Goal: Check status: Check status

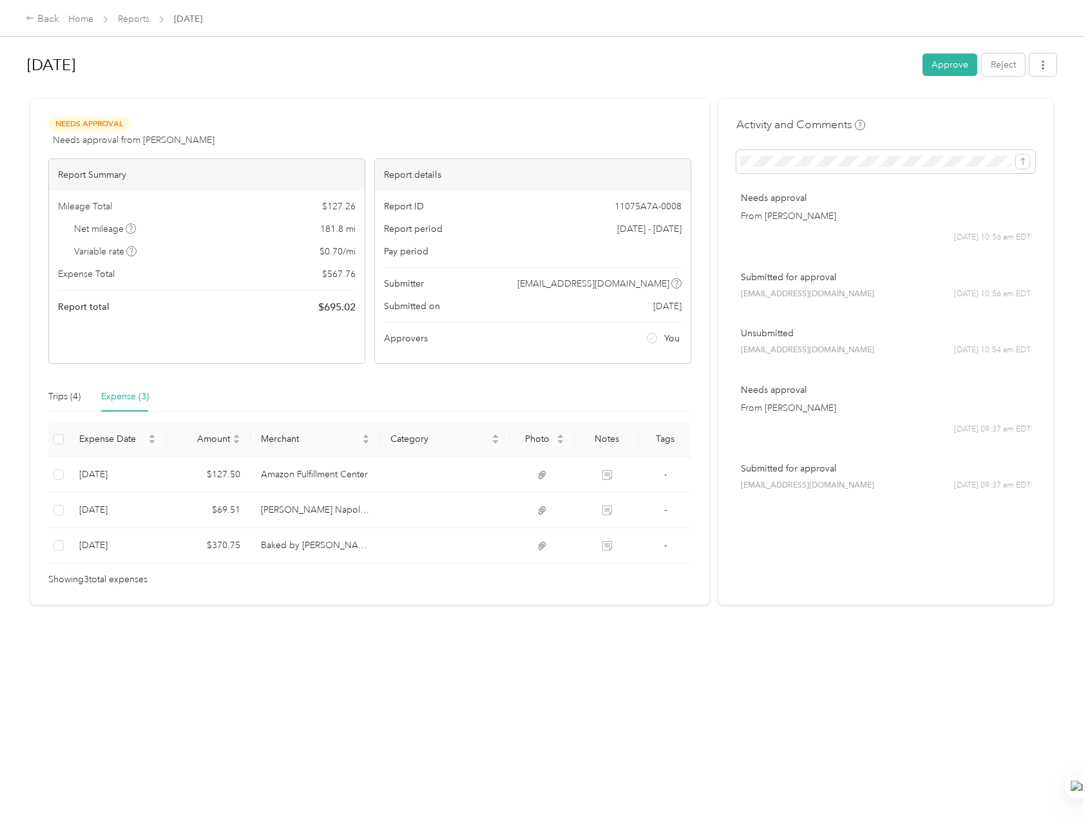
click at [241, 679] on div "[DATE] Approve Reject Needs Approval Needs approval from [PERSON_NAME] View act…" at bounding box center [541, 397] width 1083 height 795
drag, startPoint x: 354, startPoint y: 306, endPoint x: 185, endPoint y: 345, distance: 173.7
click at [312, 308] on div "Report total $ 695.02" at bounding box center [206, 306] width 297 height 15
click at [323, 694] on div "[DATE] Approve Reject Needs Approval Needs approval from [PERSON_NAME] View act…" at bounding box center [541, 397] width 1083 height 795
click at [589, 98] on div at bounding box center [541, 93] width 1029 height 14
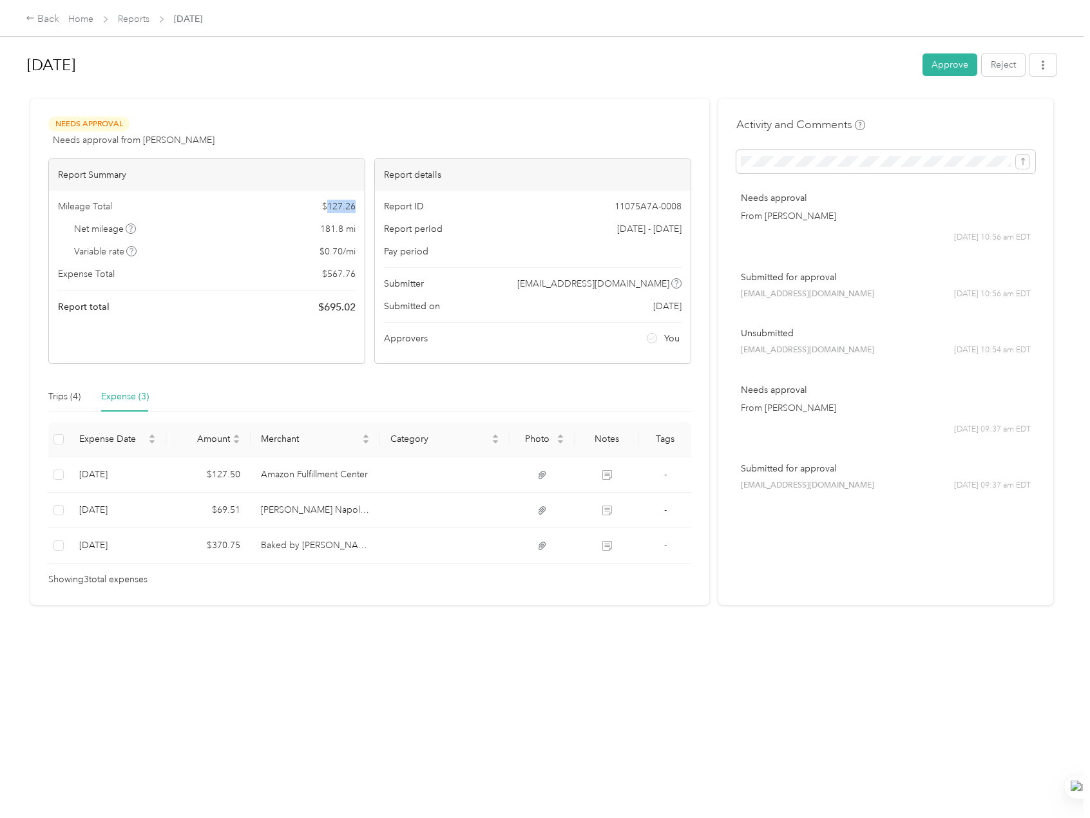
drag, startPoint x: 358, startPoint y: 207, endPoint x: 324, endPoint y: 207, distance: 34.1
click at [324, 207] on div "Mileage Total $ 127.26 Net mileage 181.8 mi Variable rate $ 0.70 / mi Expense T…" at bounding box center [207, 257] width 316 height 133
copy span "127.26"
click at [435, 695] on div "[DATE] Approve Reject Needs Approval Needs approval from [PERSON_NAME] View act…" at bounding box center [541, 397] width 1083 height 795
drag, startPoint x: 355, startPoint y: 276, endPoint x: 325, endPoint y: 277, distance: 29.6
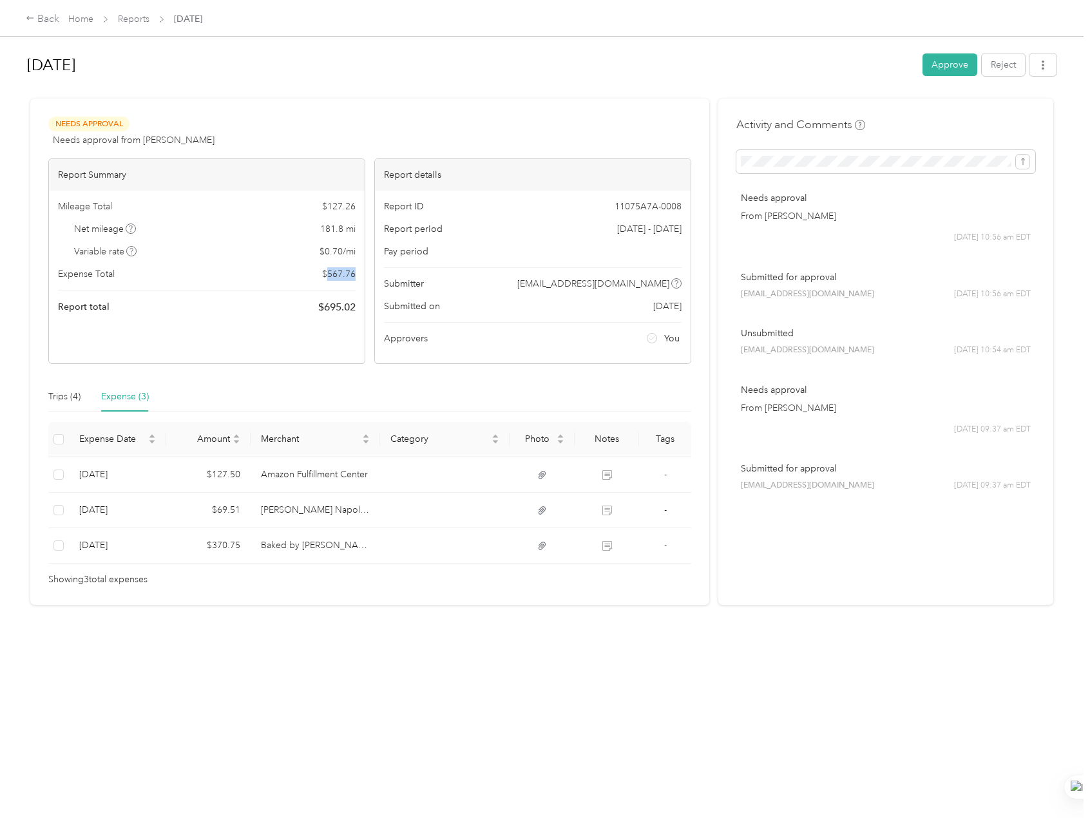
click at [325, 277] on div "Mileage Total $ 127.26 Net mileage 181.8 mi Variable rate $ 0.70 / mi Expense T…" at bounding box center [207, 257] width 316 height 133
copy span "567.76"
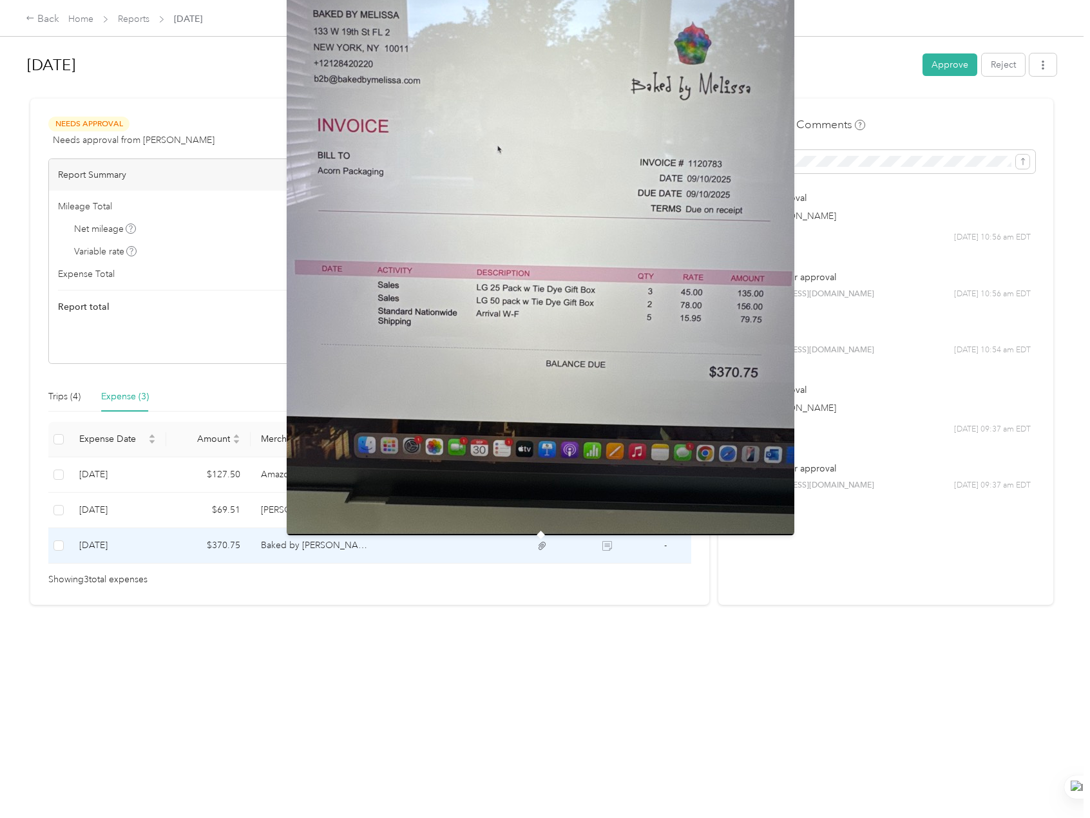
click at [540, 547] on icon at bounding box center [542, 546] width 8 height 8
click at [373, 189] on img at bounding box center [540, 197] width 507 height 676
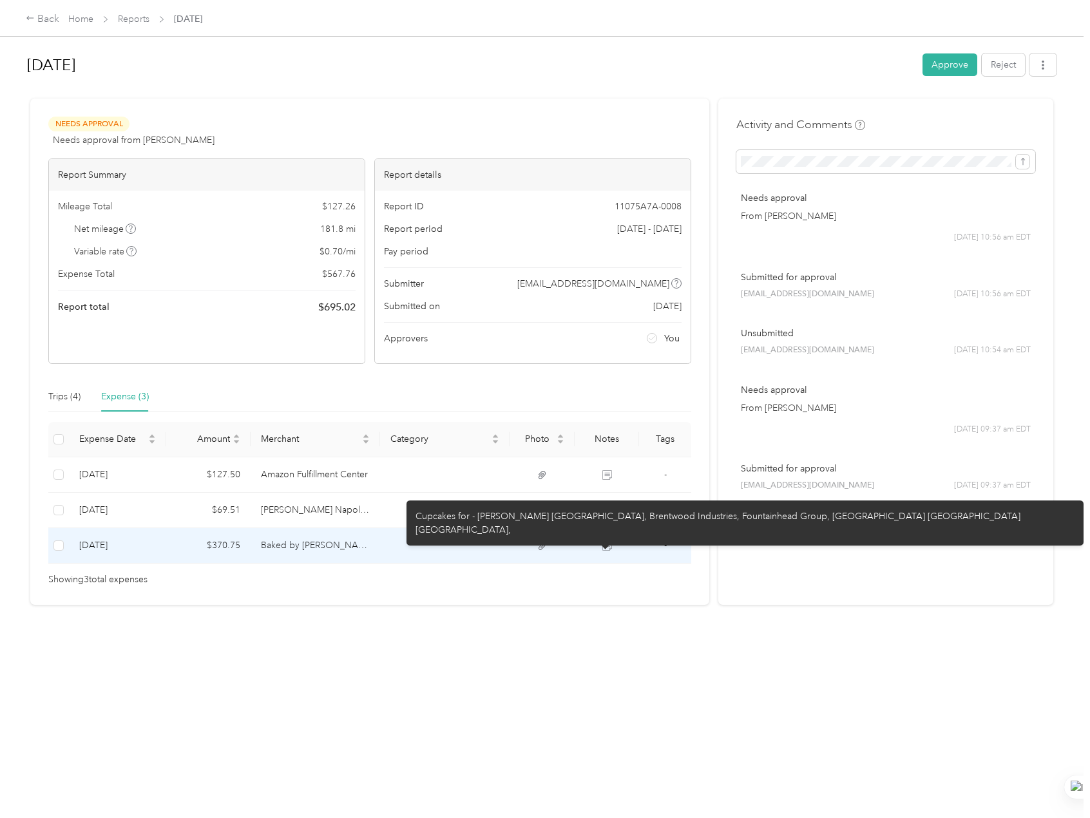
click at [609, 545] on icon at bounding box center [607, 546] width 10 height 10
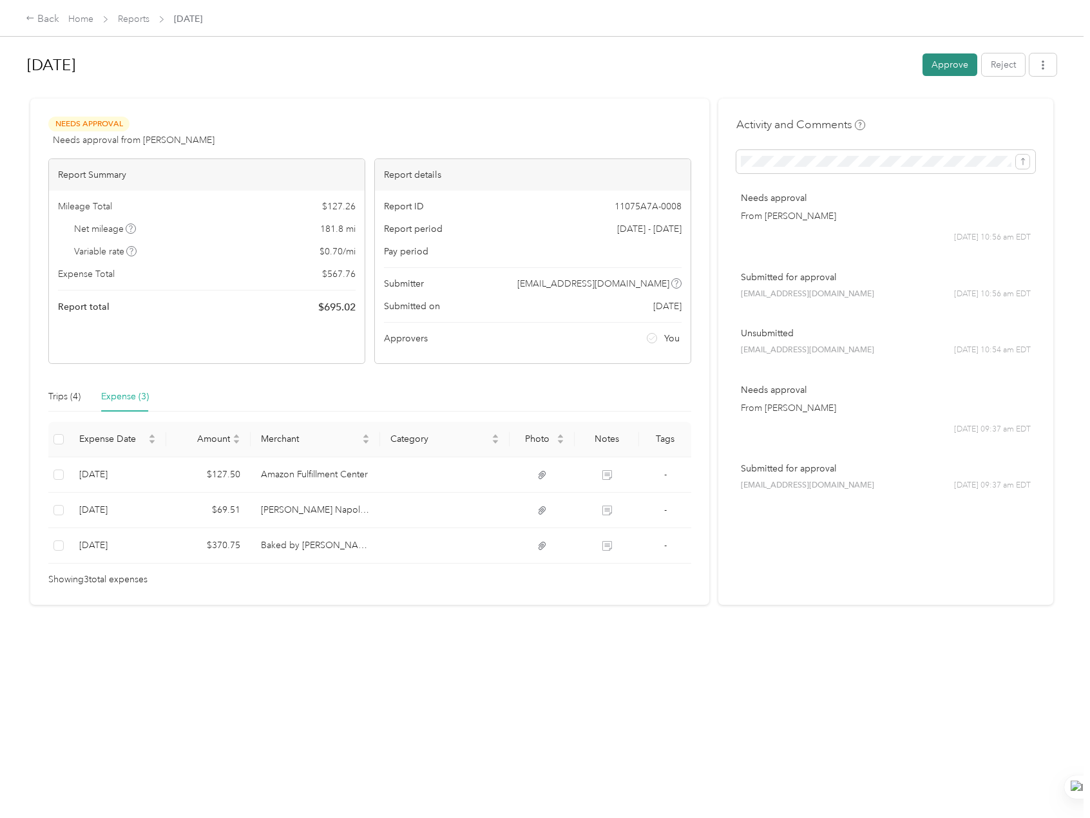
click at [940, 64] on button "Approve" at bounding box center [949, 64] width 55 height 23
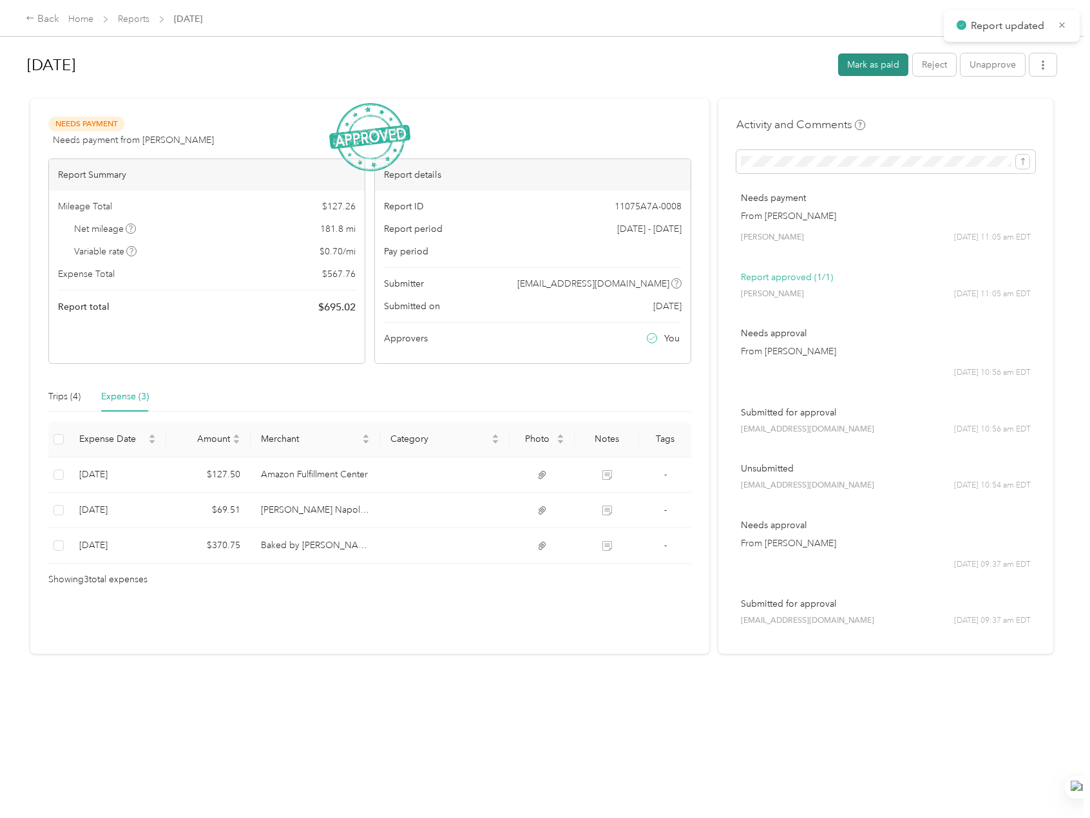
click at [858, 61] on button "Mark as paid" at bounding box center [873, 64] width 70 height 23
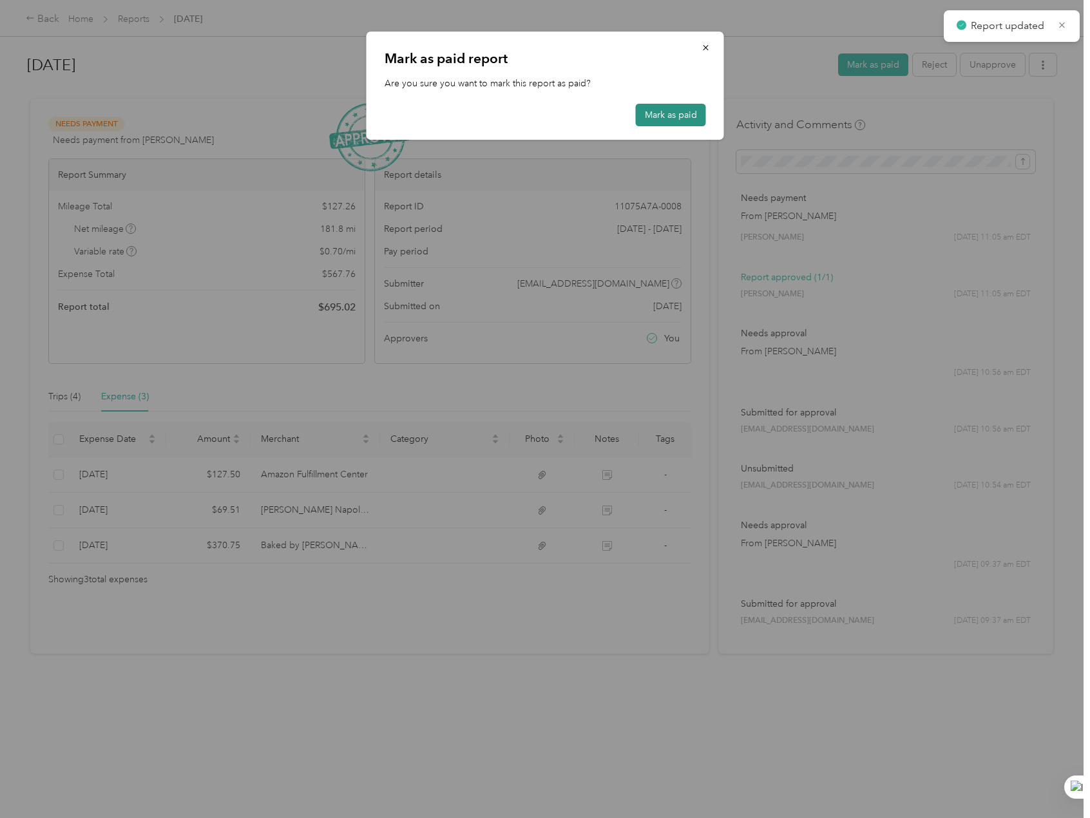
click at [681, 115] on button "Mark as paid" at bounding box center [671, 115] width 70 height 23
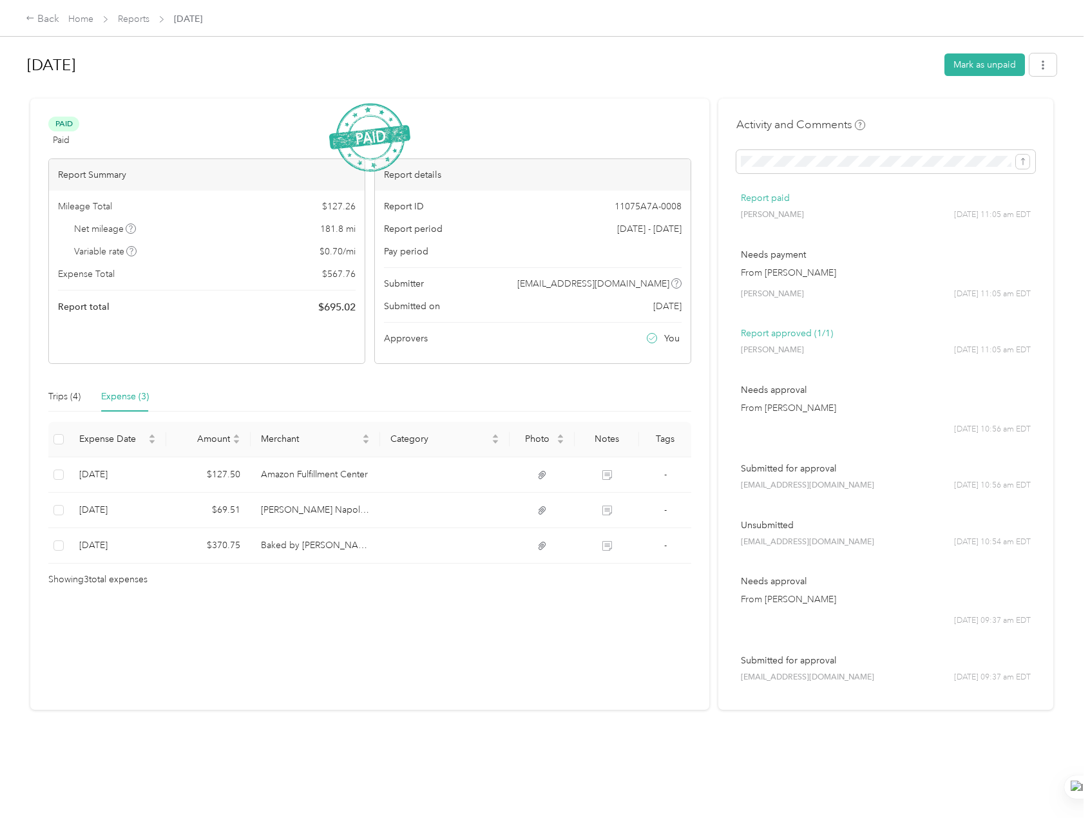
click at [531, 710] on div "Sept 2025 Mark as unpaid Paid Paid View activity & comments Report Summary Mile…" at bounding box center [541, 397] width 1083 height 795
